Goal: Go to known website: Go to known website

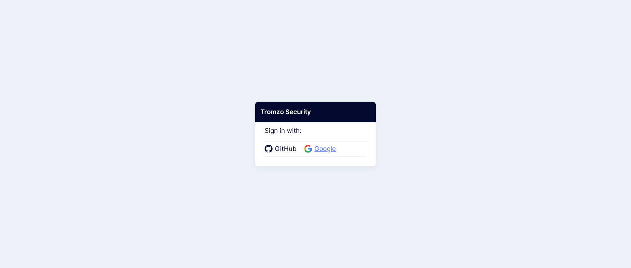
click at [325, 147] on span "Google" at bounding box center [325, 149] width 26 height 10
